Goal: Find specific page/section: Find specific page/section

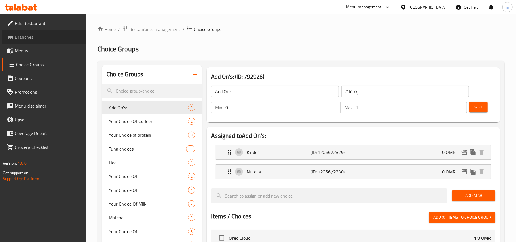
click at [30, 37] on span "Branches" at bounding box center [48, 37] width 67 height 7
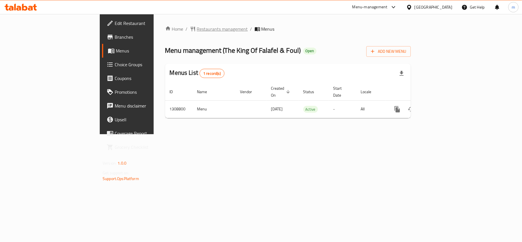
click at [197, 31] on span "Restaurants management" at bounding box center [222, 29] width 51 height 7
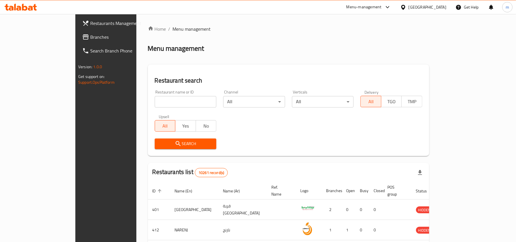
click at [155, 100] on input "search" at bounding box center [186, 101] width 62 height 11
paste input "705013"
type input "705013"
click button "Search" at bounding box center [186, 143] width 62 height 11
